Goal: Task Accomplishment & Management: Manage account settings

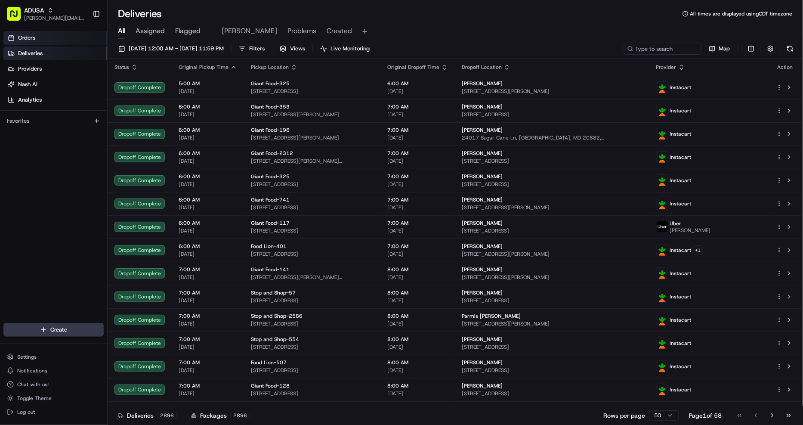
click at [27, 41] on span "Orders" at bounding box center [26, 38] width 17 height 8
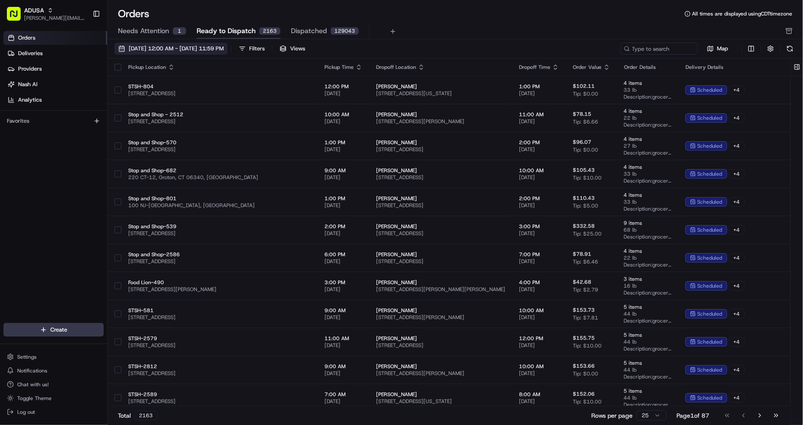
click at [224, 48] on span "08/01/2025 12:00 AM - 08/31/2025 11:59 PM" at bounding box center [176, 49] width 95 height 8
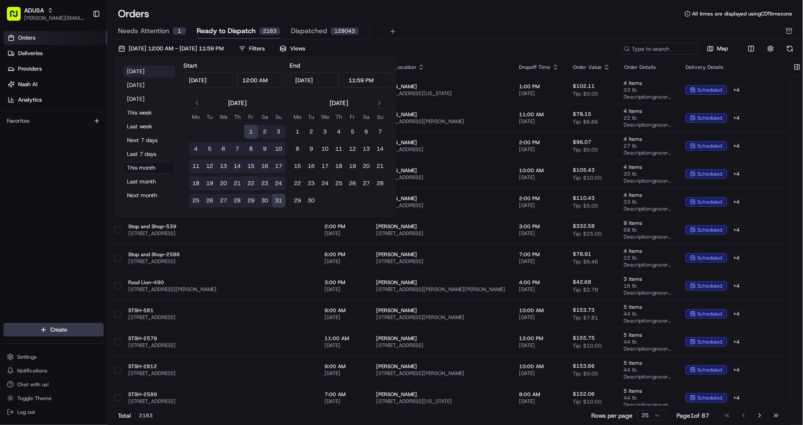
click at [154, 72] on button "Today" at bounding box center [150, 71] width 52 height 12
type input "Aug 22, 2025"
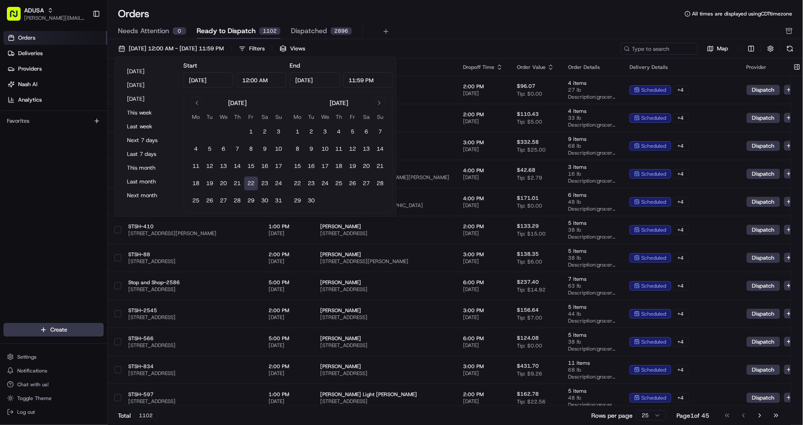
click at [520, 19] on div "Orders All times are displayed using CDT timezone" at bounding box center [456, 14] width 696 height 14
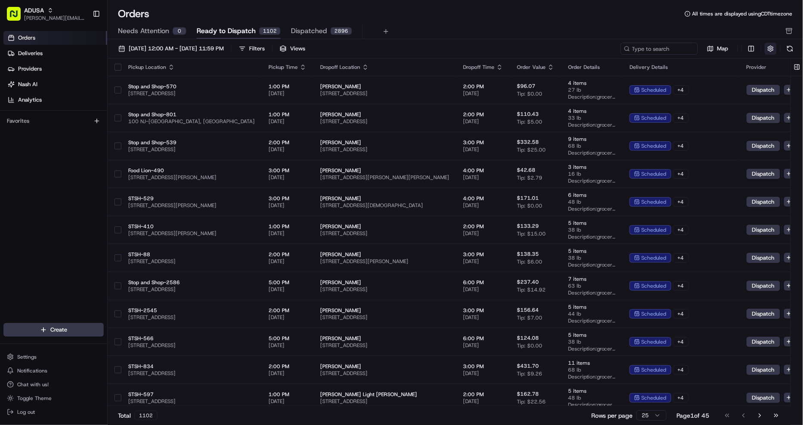
click at [772, 49] on button "button" at bounding box center [771, 49] width 12 height 12
click at [754, 62] on html "ADUSA christine.gibsonebbeson@adusa.com Toggle Sidebar Orders Deliveries Provid…" at bounding box center [401, 212] width 803 height 425
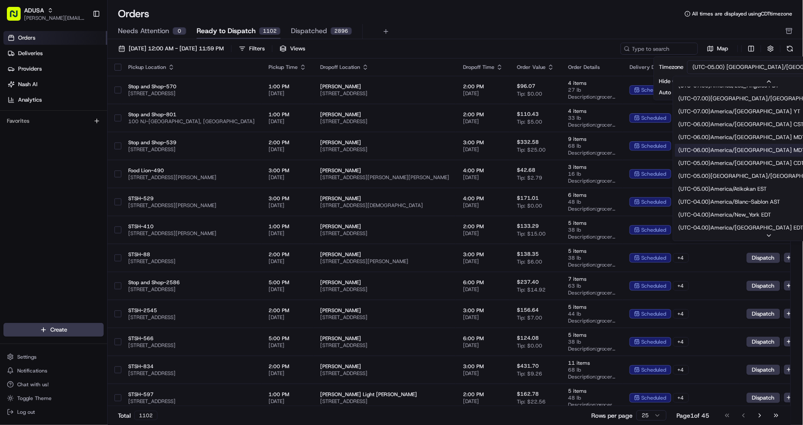
scroll to position [96, 0]
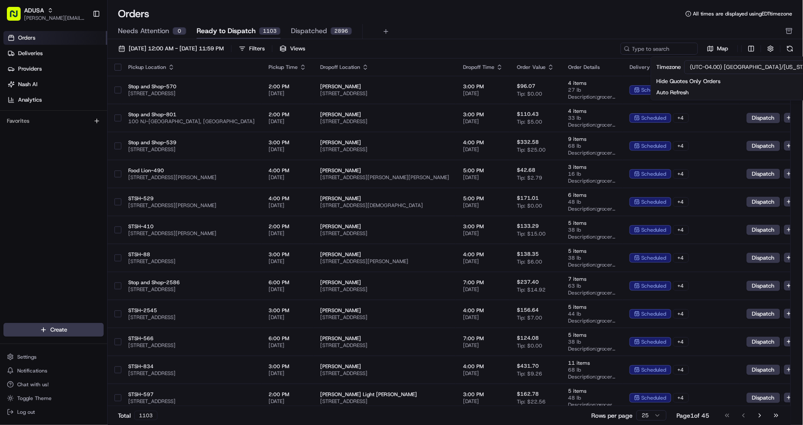
click at [301, 65] on icon "button" at bounding box center [303, 67] width 7 height 7
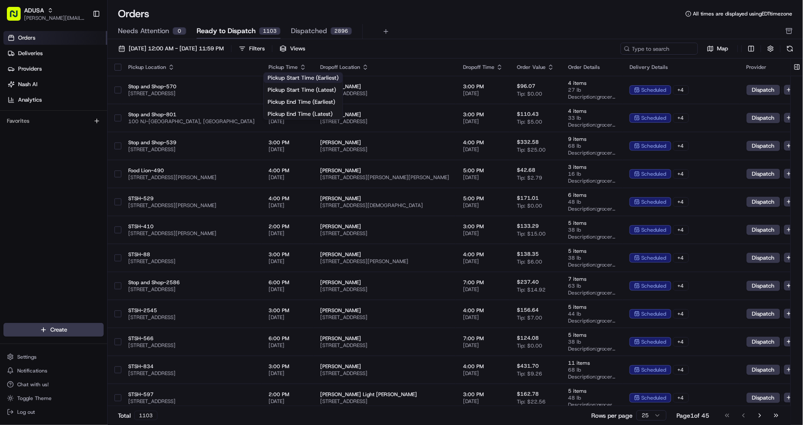
click at [294, 80] on button "Pickup Start Time (Earliest)" at bounding box center [303, 78] width 79 height 10
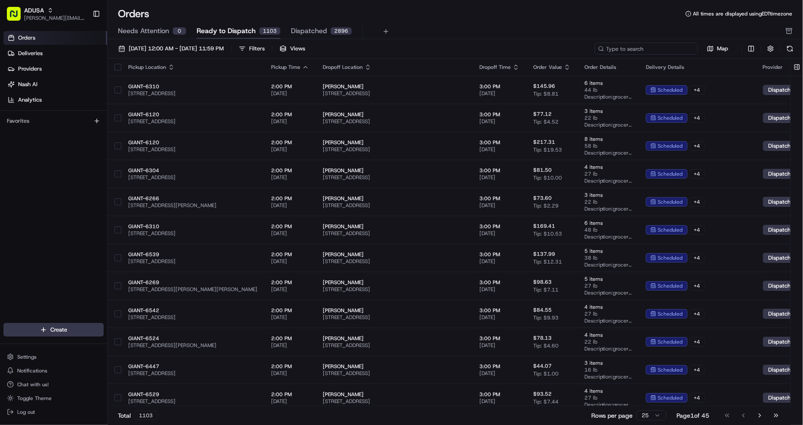
click at [666, 50] on input at bounding box center [646, 49] width 103 height 12
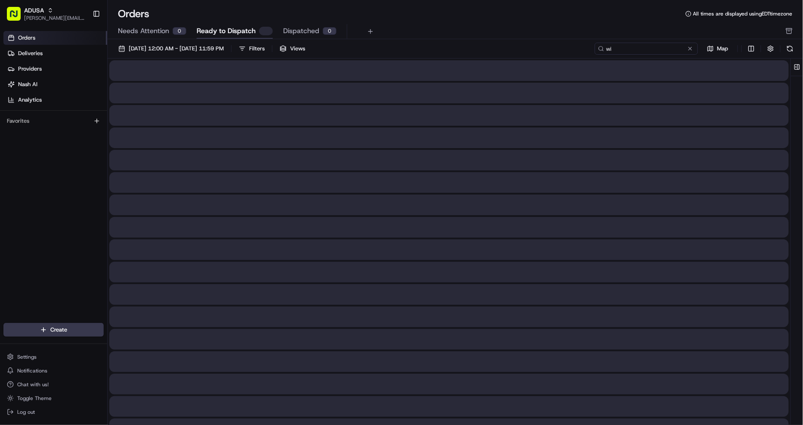
type input "w"
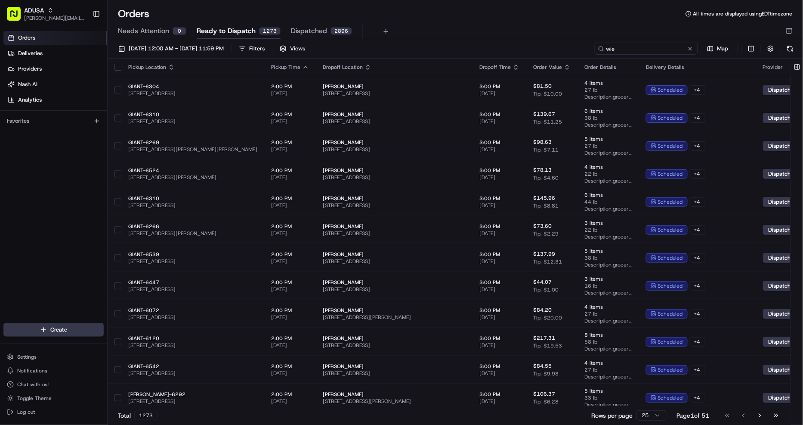
type input "wieg"
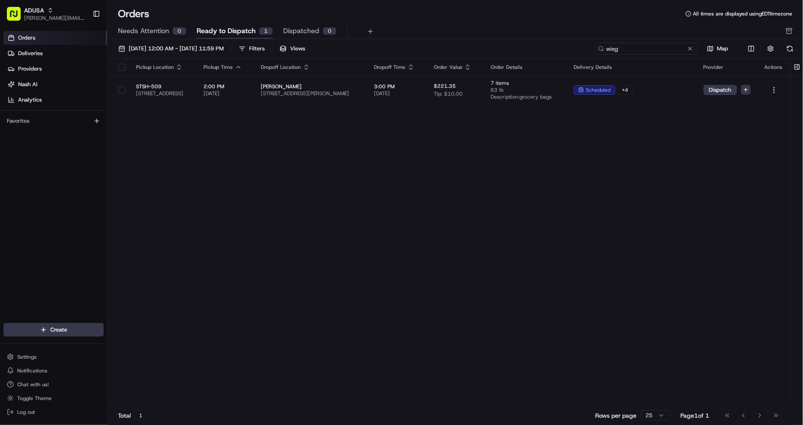
click at [622, 47] on input "wieg" at bounding box center [646, 49] width 103 height 12
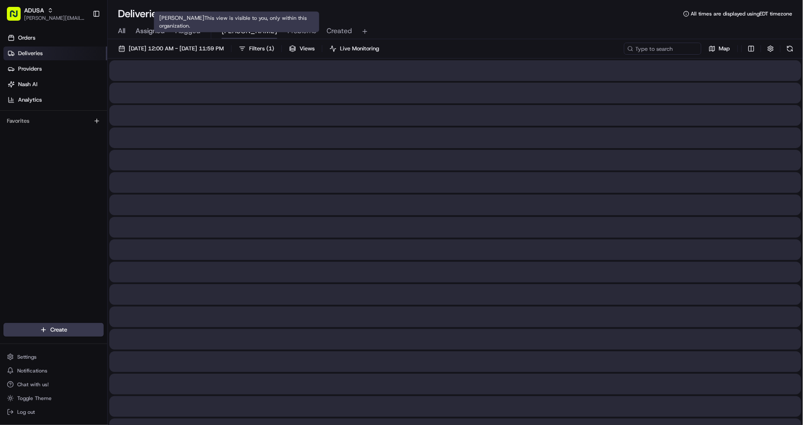
click at [223, 34] on span "[PERSON_NAME]" at bounding box center [250, 31] width 56 height 10
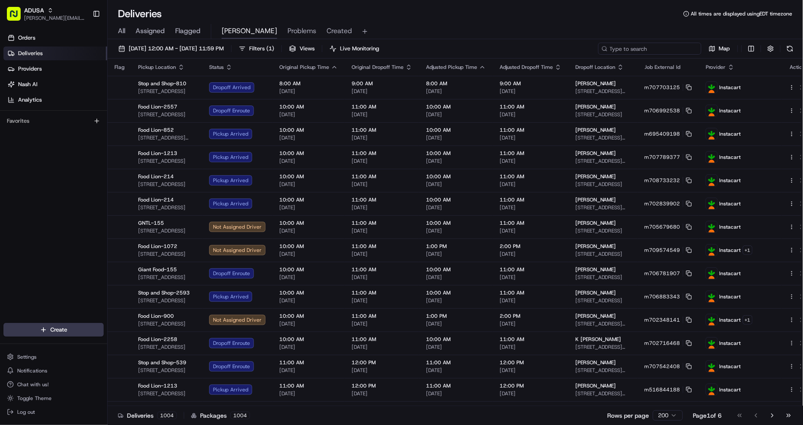
click at [644, 50] on input at bounding box center [649, 49] width 103 height 12
click at [630, 50] on input at bounding box center [649, 49] width 103 height 12
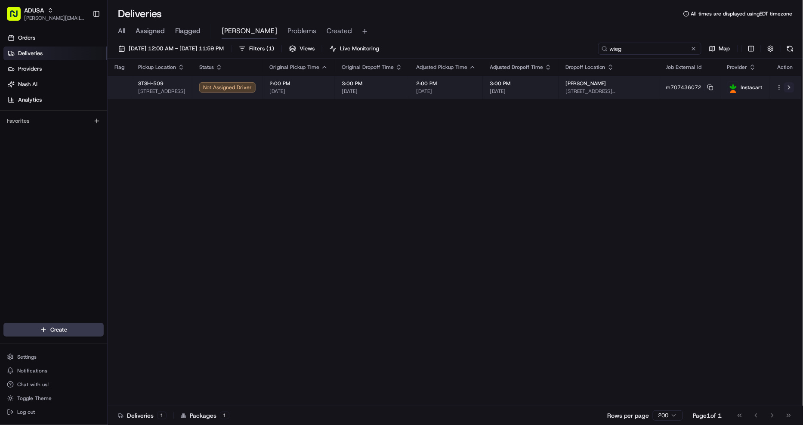
type input "wieg"
click at [791, 87] on button at bounding box center [789, 87] width 10 height 10
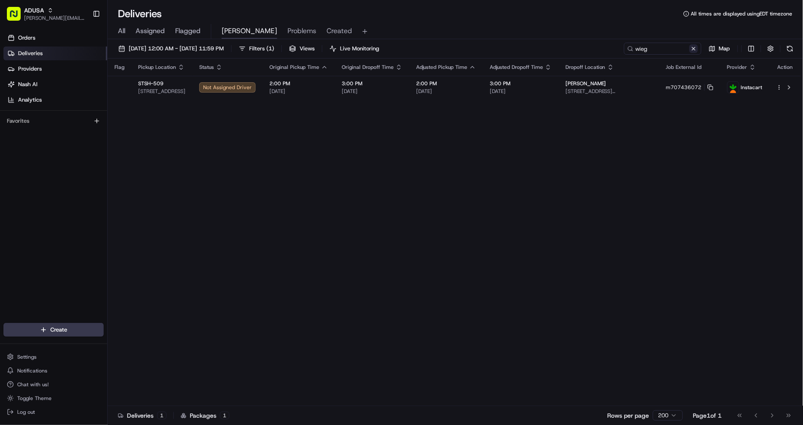
click at [693, 46] on button at bounding box center [694, 48] width 9 height 9
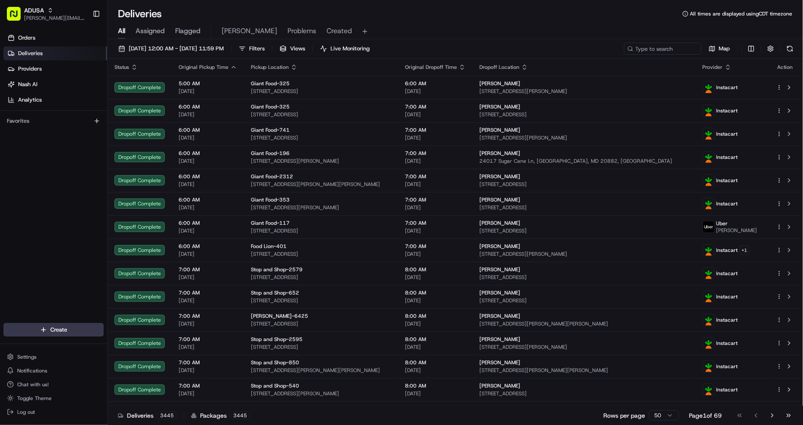
click at [327, 33] on span "Created" at bounding box center [339, 31] width 25 height 10
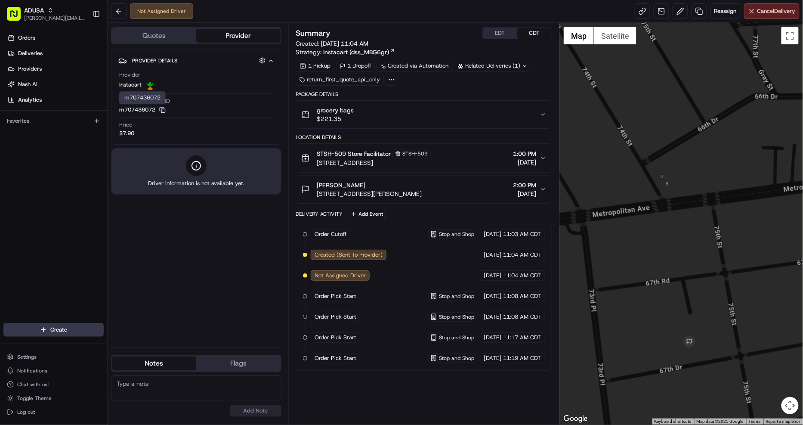
click at [162, 110] on icon "button" at bounding box center [162, 110] width 6 height 6
click at [210, 283] on div "Provider Details Hidden ( 4 ) Provider Instacart Provider Delivery ID m70743607…" at bounding box center [196, 195] width 170 height 291
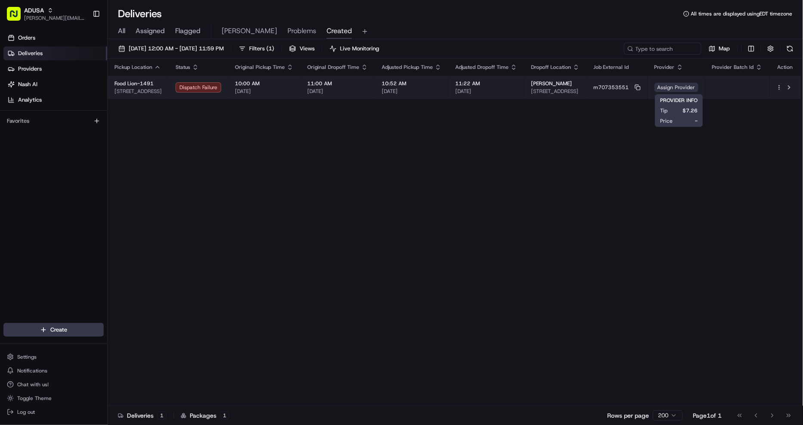
click at [670, 87] on span "Assign Provider" at bounding box center [677, 87] width 44 height 9
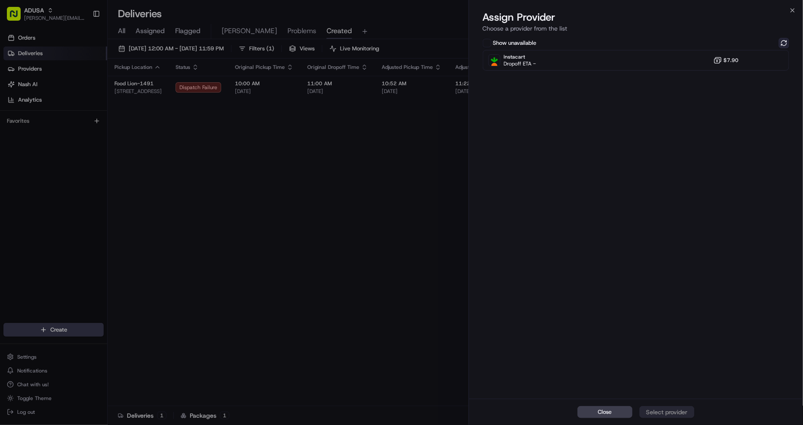
click at [787, 43] on button at bounding box center [784, 43] width 10 height 10
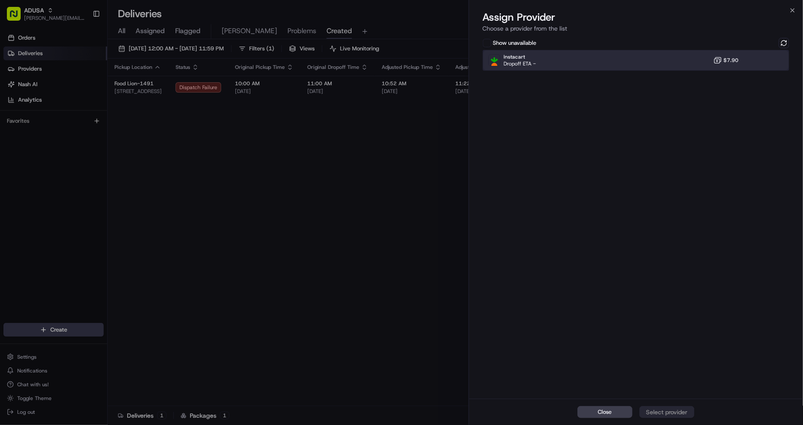
click at [669, 57] on div "Instacart Dropoff ETA - $7.90" at bounding box center [636, 60] width 307 height 21
click at [684, 409] on div "Assign Provider" at bounding box center [667, 412] width 42 height 9
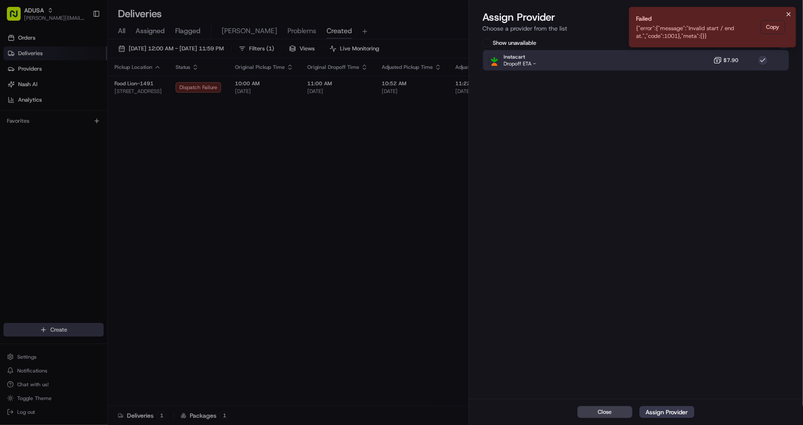
click at [790, 13] on icon "Notifications (F8)" at bounding box center [789, 14] width 7 height 7
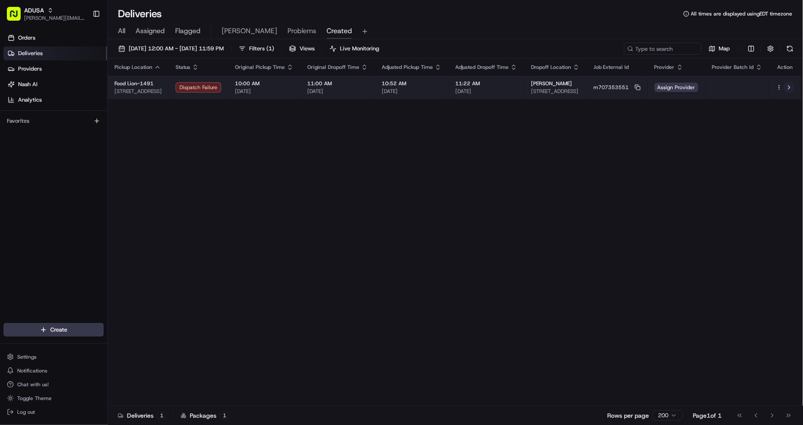
click at [790, 85] on button at bounding box center [789, 87] width 10 height 10
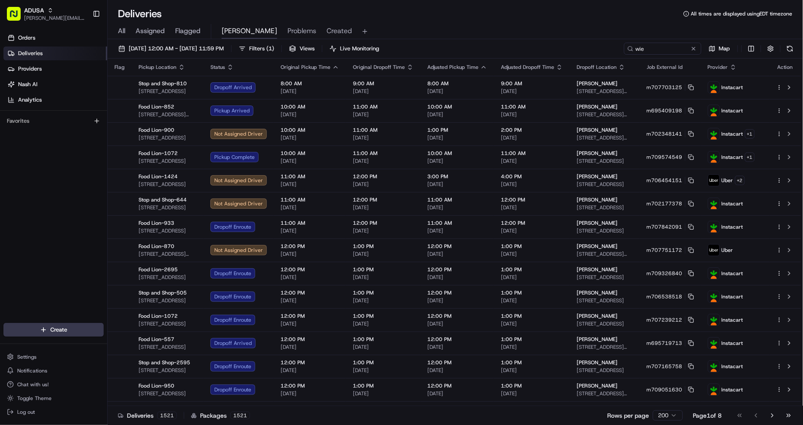
type input "wieg"
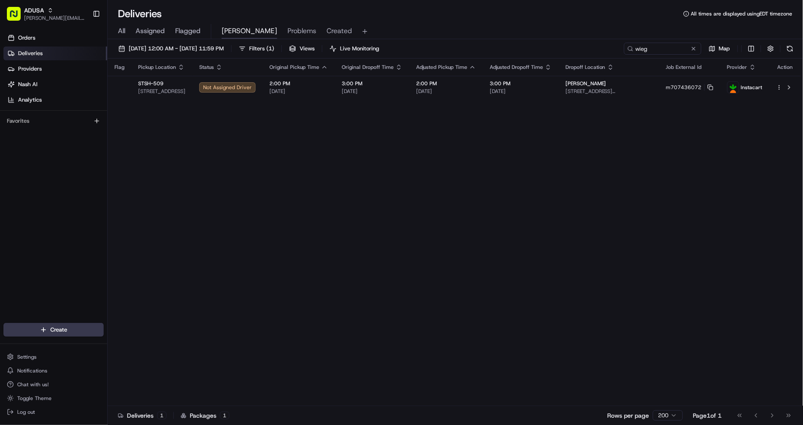
click at [657, 44] on input "wieg" at bounding box center [662, 49] width 77 height 12
